Goal: Task Accomplishment & Management: Complete application form

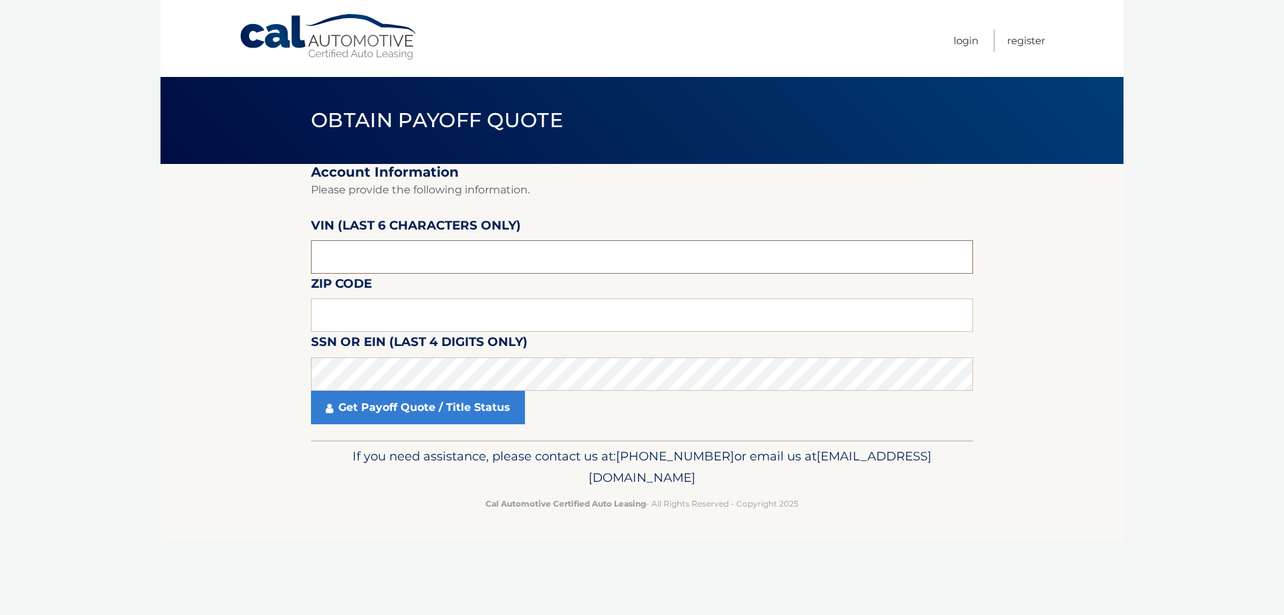
click at [347, 264] on input "text" at bounding box center [642, 256] width 662 height 33
drag, startPoint x: 352, startPoint y: 259, endPoint x: 260, endPoint y: 257, distance: 92.3
click at [260, 257] on section "Account Information Please provide the following information. VIN (last 6 chara…" at bounding box center [642, 302] width 963 height 276
paste input "268726"
type input "268726"
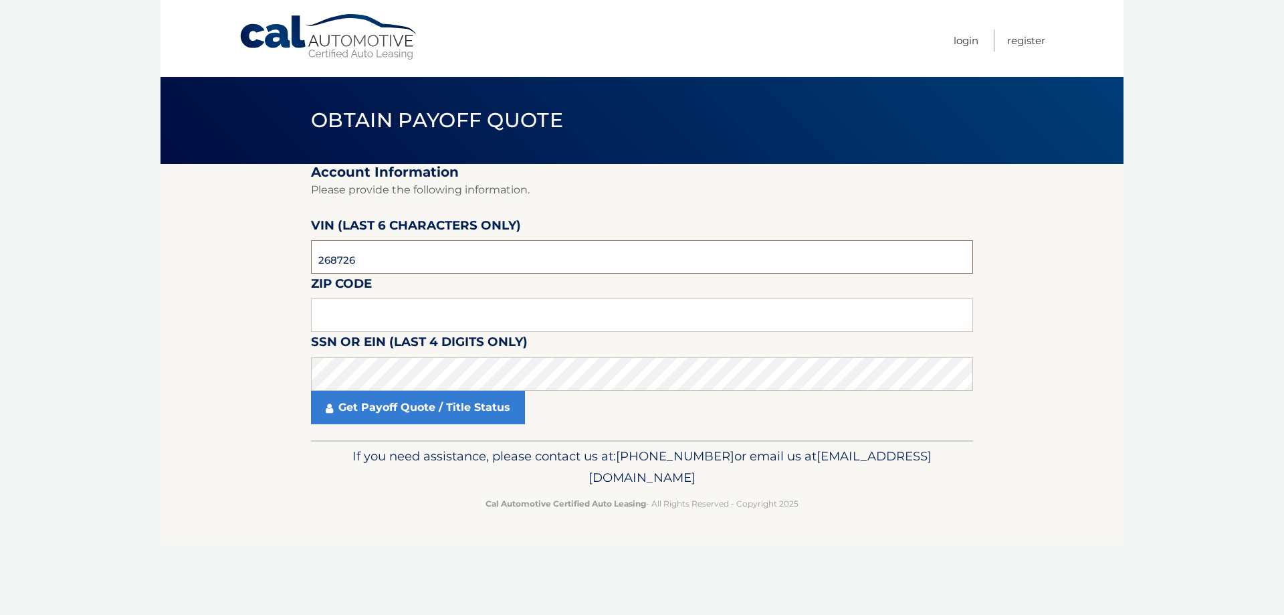
drag, startPoint x: 366, startPoint y: 262, endPoint x: 308, endPoint y: 261, distance: 57.5
click at [308, 261] on section "Account Information Please provide the following information. VIN (last 6 chara…" at bounding box center [642, 302] width 963 height 276
click at [336, 313] on input "text" at bounding box center [642, 314] width 662 height 33
drag, startPoint x: 358, startPoint y: 254, endPoint x: 306, endPoint y: 257, distance: 52.9
click at [306, 257] on section "Account Information Please provide the following information. VIN (last 6 chara…" at bounding box center [642, 302] width 963 height 276
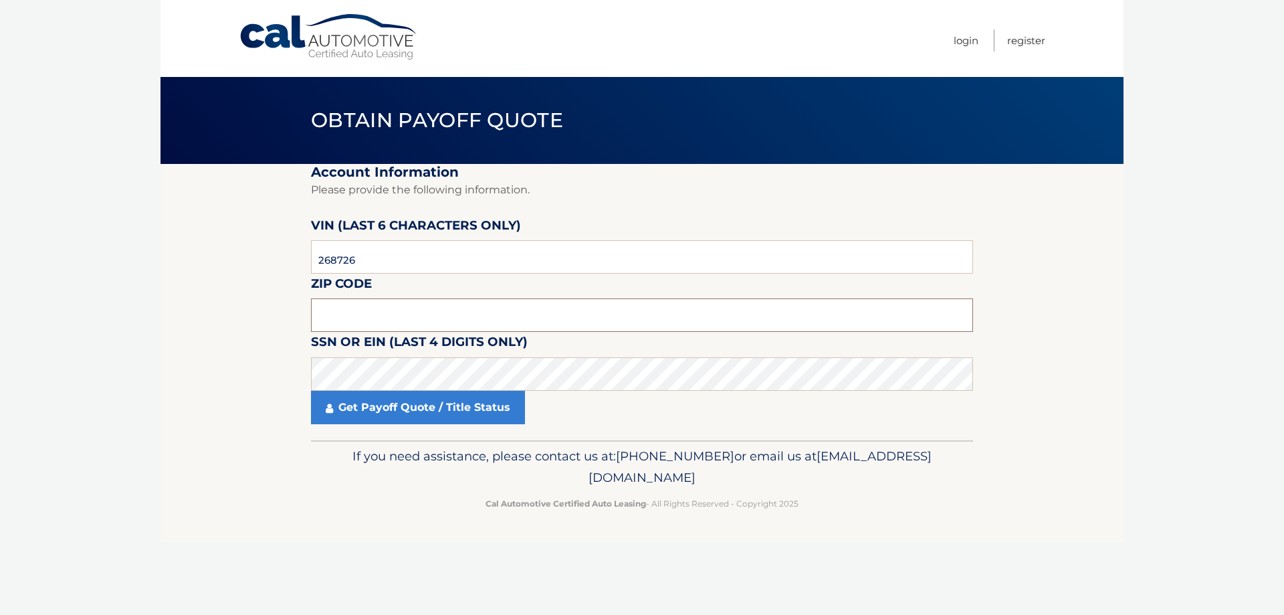
click at [340, 317] on input "text" at bounding box center [642, 314] width 662 height 33
click at [338, 320] on input "text" at bounding box center [642, 314] width 662 height 33
click at [358, 318] on input "text" at bounding box center [642, 314] width 662 height 33
click at [375, 261] on input "268726" at bounding box center [642, 256] width 662 height 33
click at [365, 328] on input "text" at bounding box center [642, 314] width 662 height 33
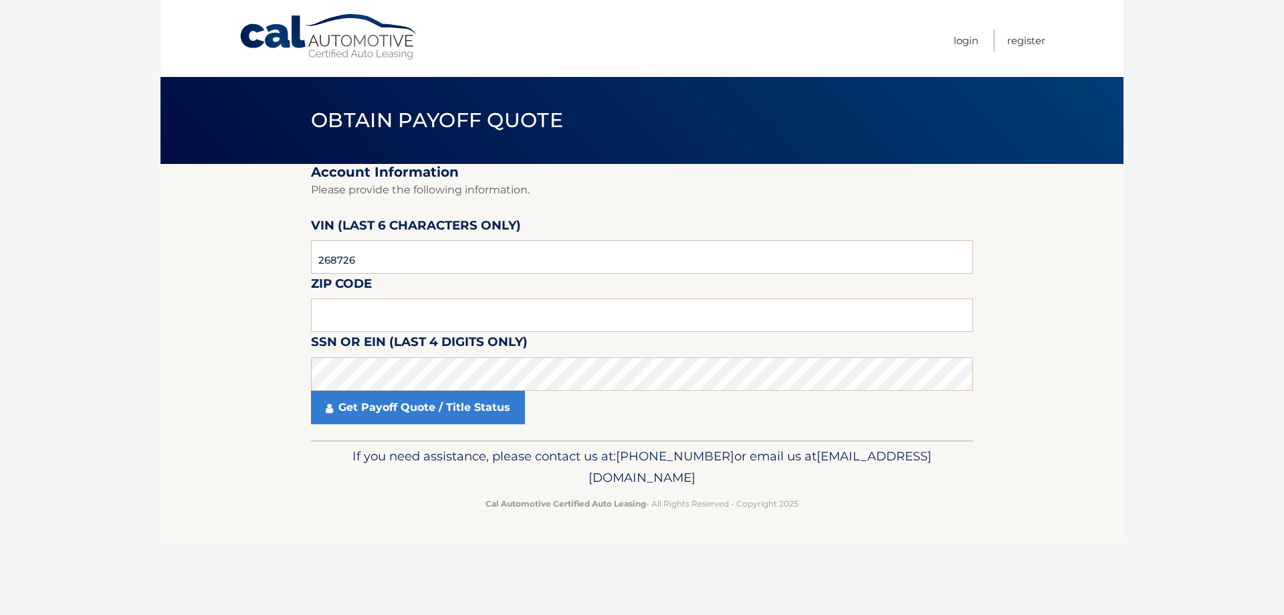
click at [1223, 74] on body "Cal Automotive Menu Login Register Obtain Payoff Quote" at bounding box center [642, 307] width 1284 height 615
click at [363, 332] on label "SSN or EIN (last 4 digits only)" at bounding box center [419, 344] width 217 height 25
click at [369, 319] on input "text" at bounding box center [642, 314] width 662 height 33
type input "0450"
drag, startPoint x: 374, startPoint y: 311, endPoint x: 302, endPoint y: 320, distance: 72.1
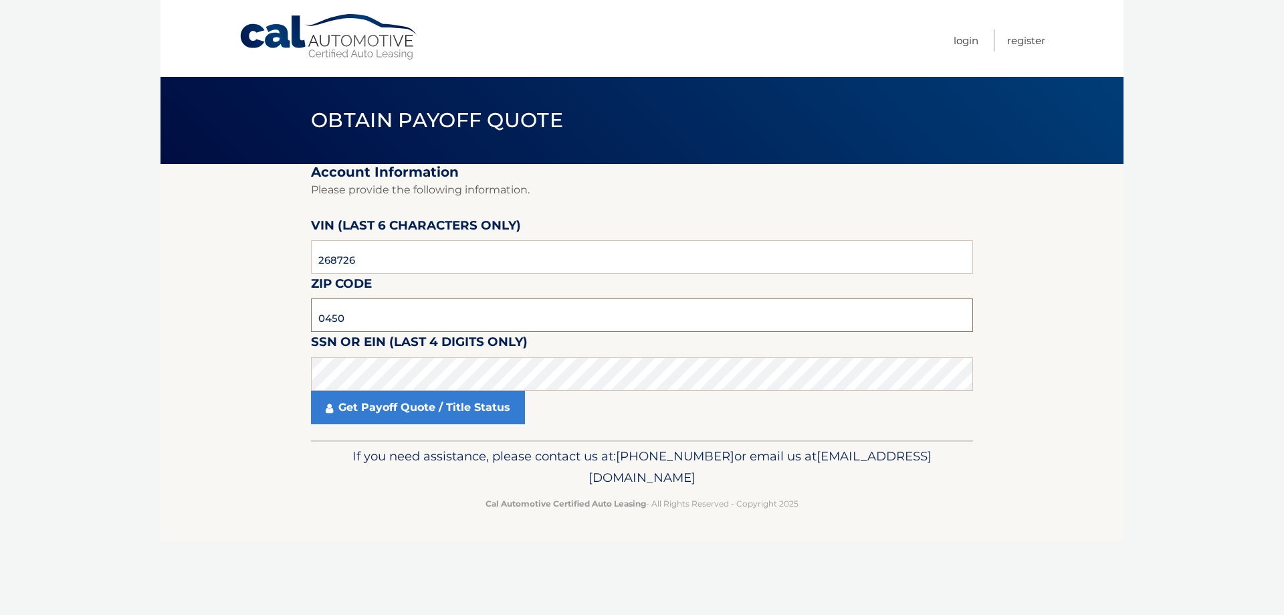
click at [302, 320] on section "Account Information Please provide the following information. VIN (last 6 chara…" at bounding box center [642, 302] width 963 height 276
click at [354, 314] on input "text" at bounding box center [642, 314] width 662 height 33
click at [393, 318] on input "text" at bounding box center [642, 314] width 662 height 33
type input "11010"
click at [425, 417] on link "Get Payoff Quote / Title Status" at bounding box center [418, 407] width 214 height 33
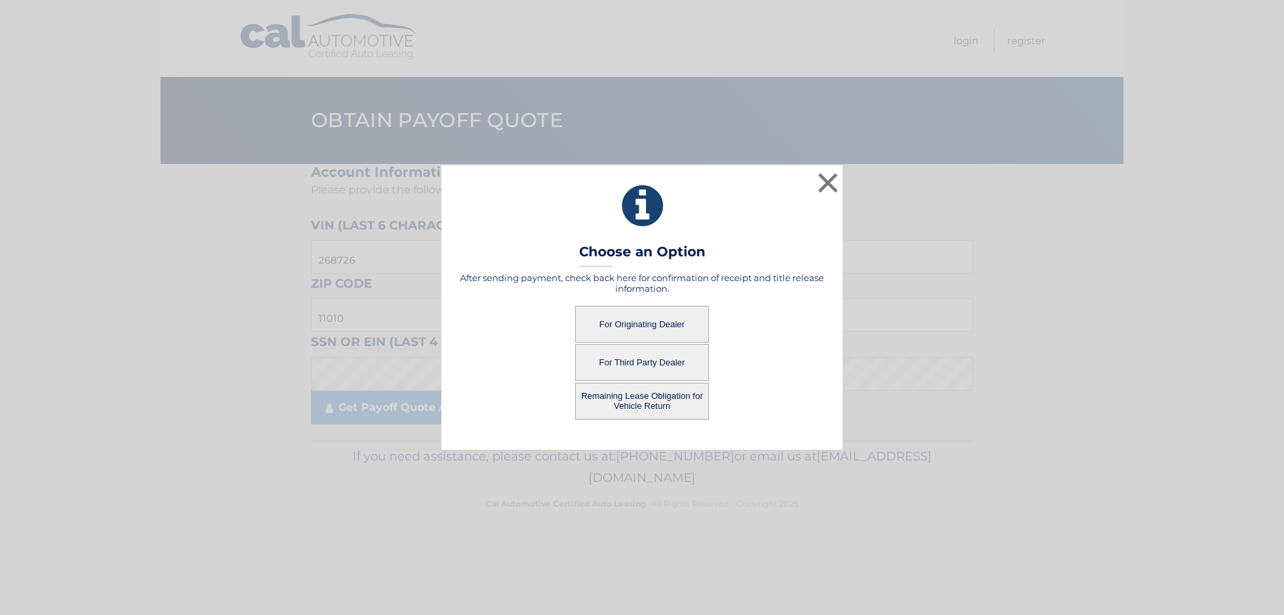
click at [626, 324] on button "For Originating Dealer" at bounding box center [642, 324] width 134 height 37
click at [653, 325] on button "For Originating Dealer" at bounding box center [642, 324] width 134 height 37
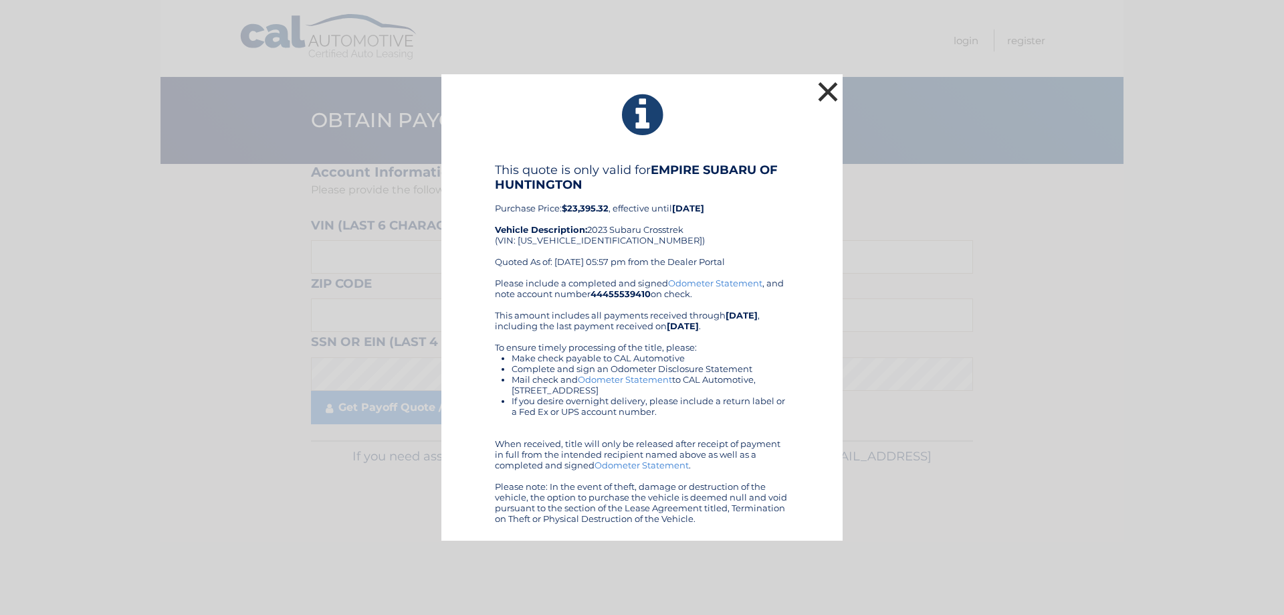
click at [826, 90] on button "×" at bounding box center [828, 91] width 27 height 27
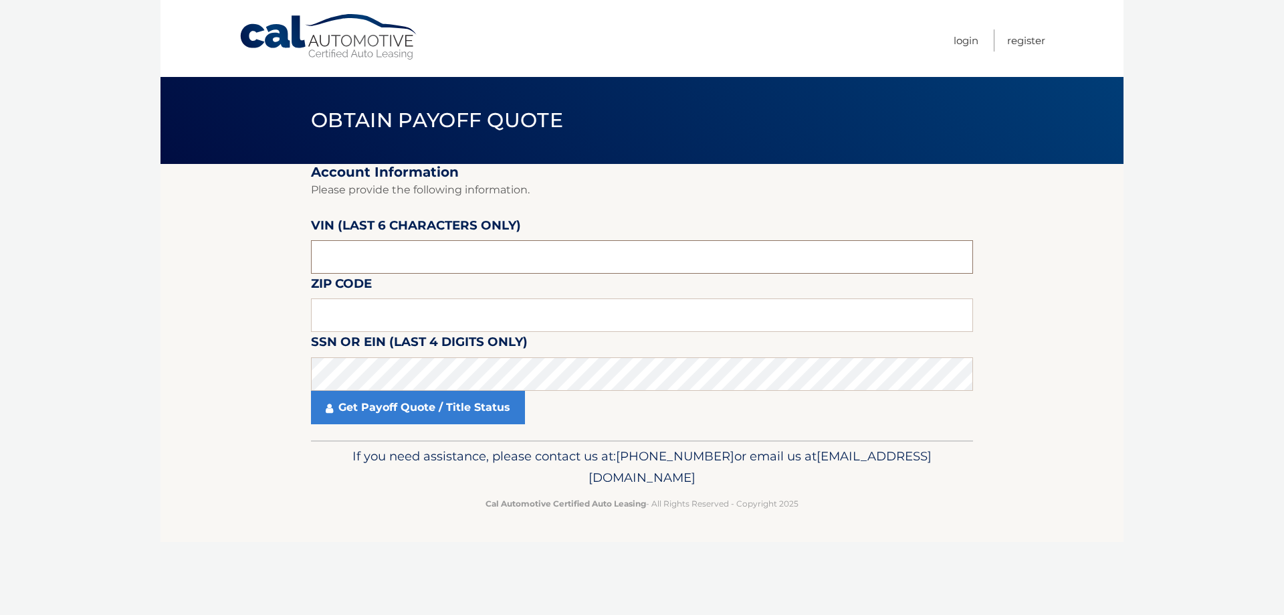
click at [427, 255] on input "text" at bounding box center [642, 256] width 662 height 33
paste input "268726"
type input "268726"
click at [358, 318] on input "text" at bounding box center [642, 314] width 662 height 33
type input "11010"
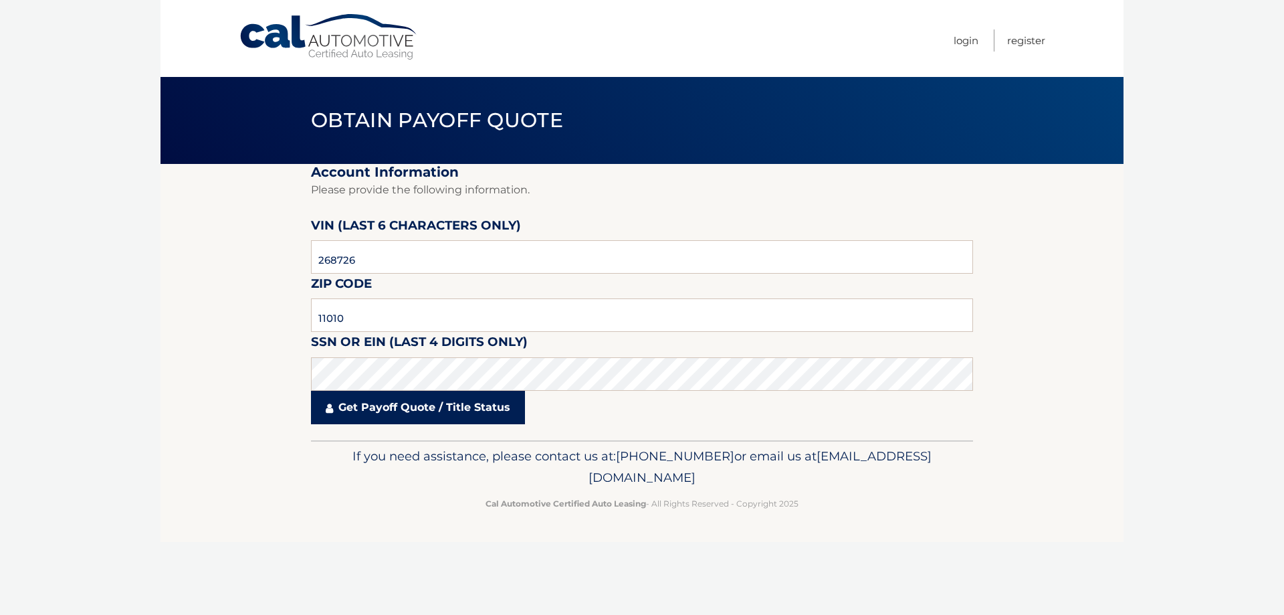
click at [352, 407] on link "Get Payoff Quote / Title Status" at bounding box center [418, 407] width 214 height 33
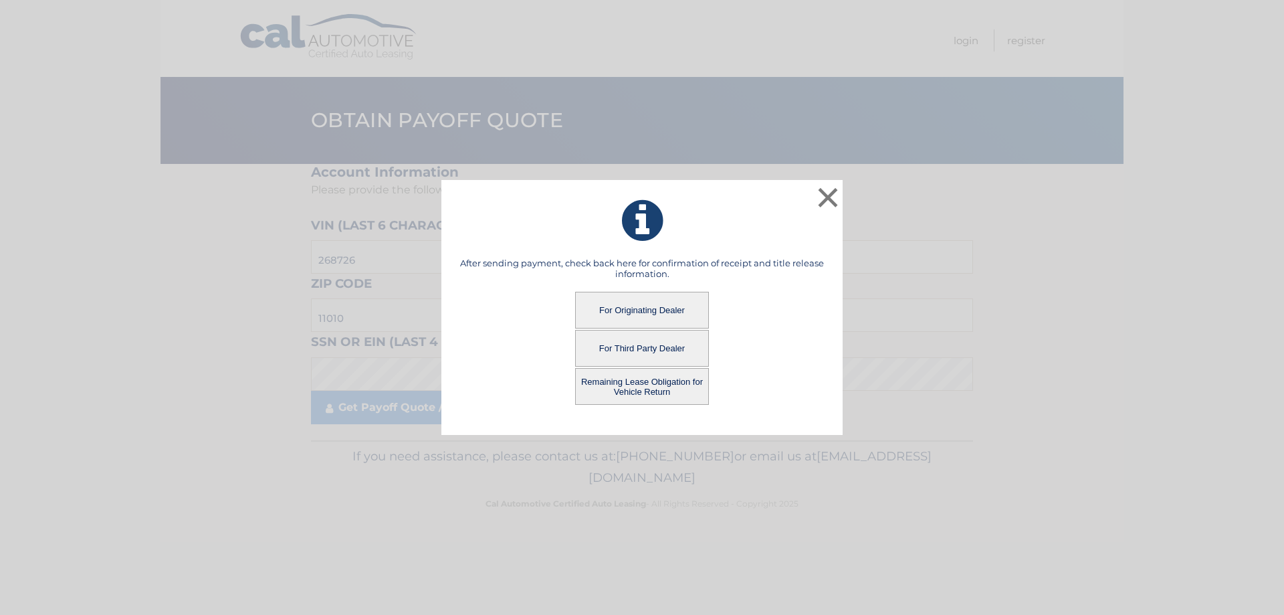
click at [642, 346] on button "For Third Party Dealer" at bounding box center [642, 348] width 134 height 37
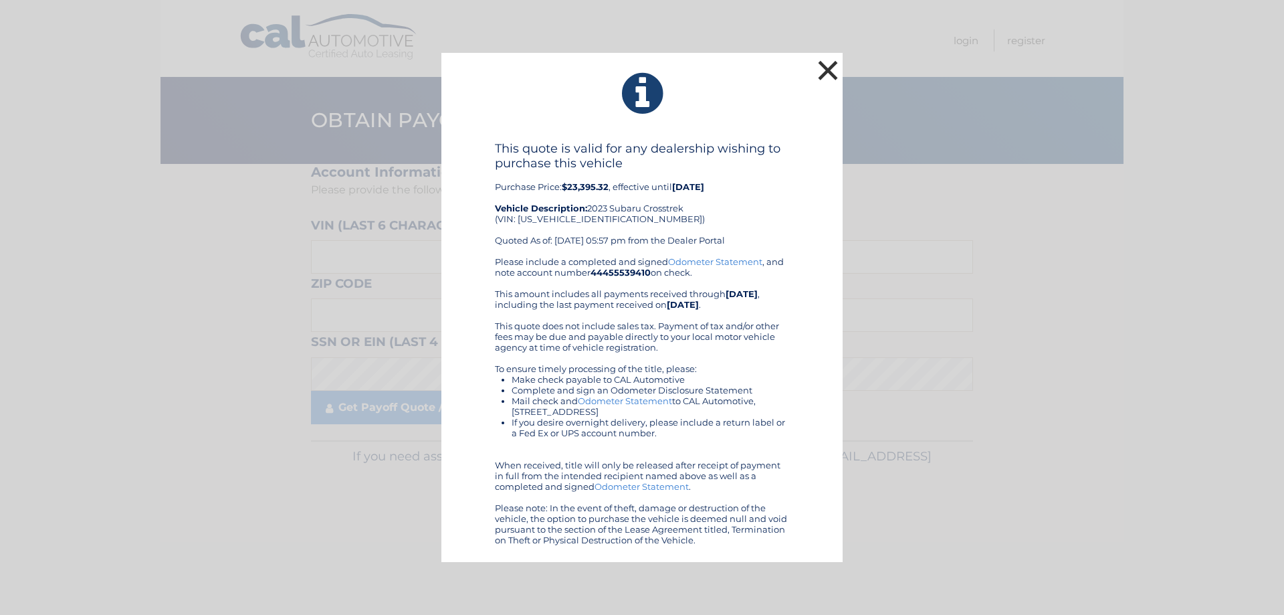
click at [832, 66] on button "×" at bounding box center [828, 70] width 27 height 27
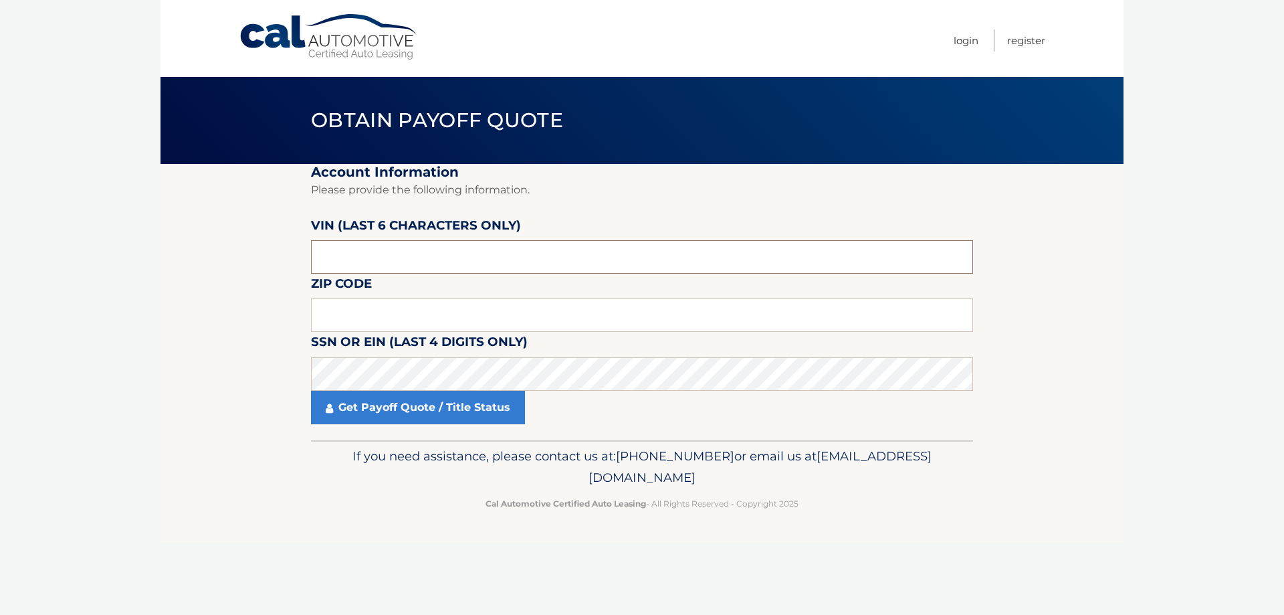
drag, startPoint x: 392, startPoint y: 253, endPoint x: 280, endPoint y: 261, distance: 112.6
click at [280, 261] on section "Account Information Please provide the following information. [PERSON_NAME] (la…" at bounding box center [642, 302] width 963 height 276
drag, startPoint x: 393, startPoint y: 259, endPoint x: 293, endPoint y: 259, distance: 99.7
click at [293, 259] on section "Account Information Please provide the following information. [PERSON_NAME] (la…" at bounding box center [642, 302] width 963 height 276
type input "712456"
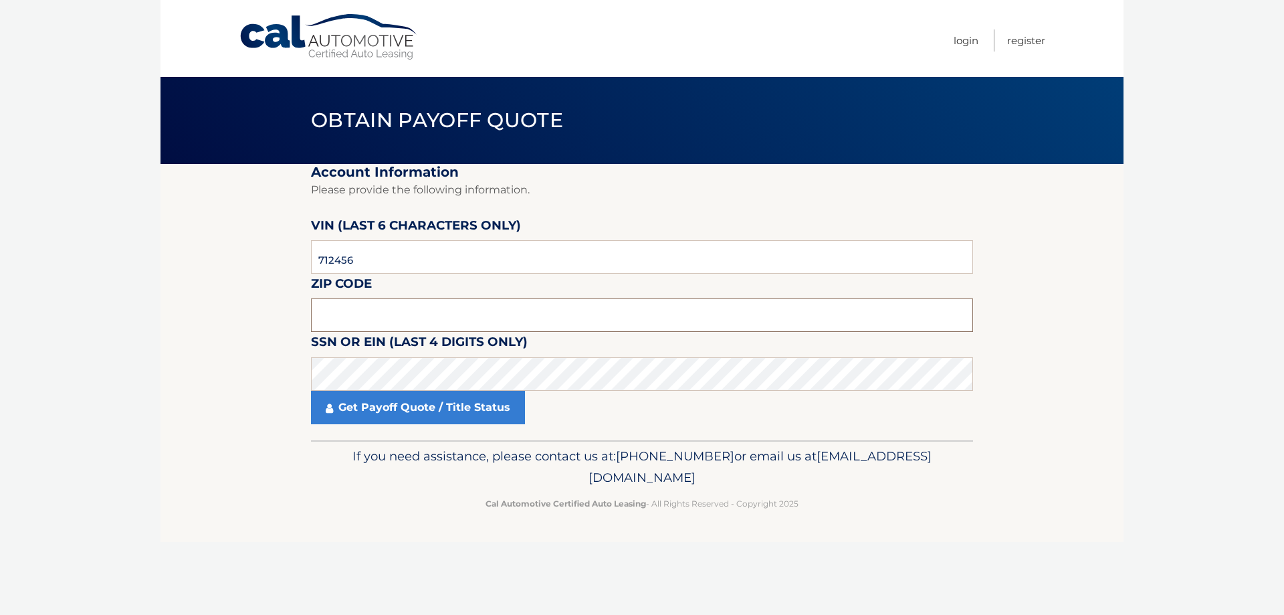
click at [340, 306] on input "text" at bounding box center [642, 314] width 662 height 33
type input "11566"
click button "For Originating Dealer" at bounding box center [0, 0] width 0 height 0
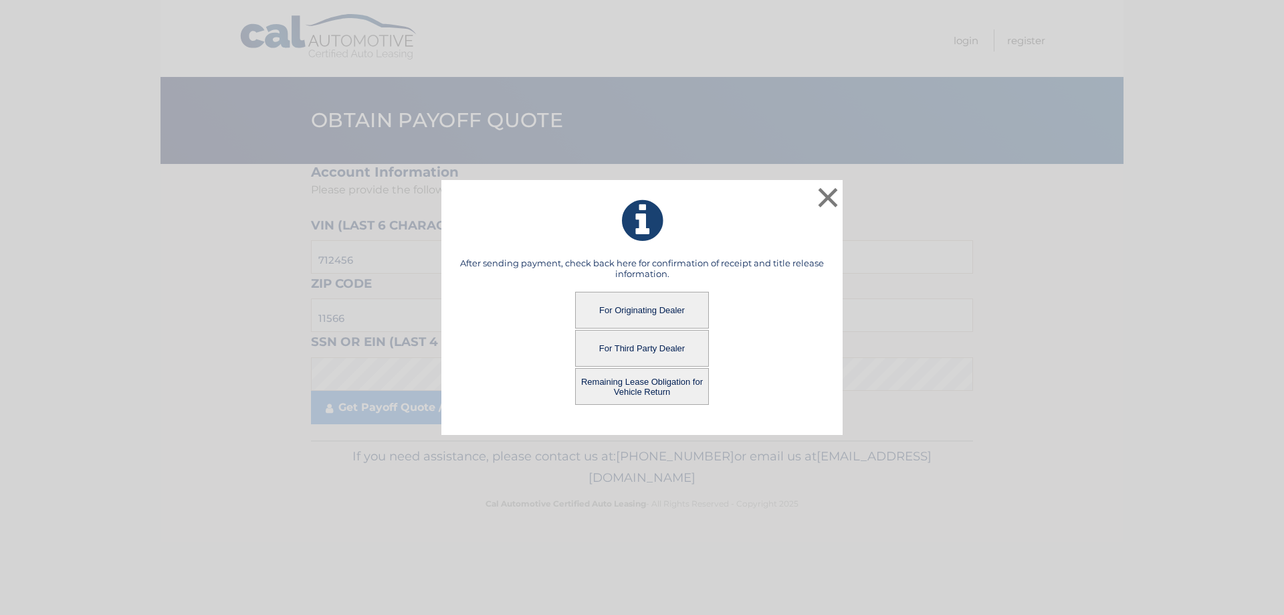
click at [663, 344] on button "For Third Party Dealer" at bounding box center [642, 348] width 134 height 37
